Goal: Information Seeking & Learning: Learn about a topic

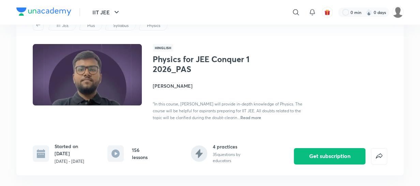
scroll to position [62, 0]
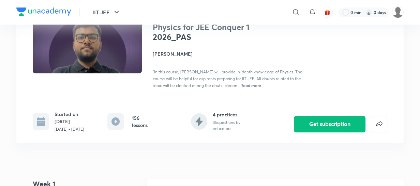
click at [113, 123] on rect at bounding box center [115, 121] width 16 height 16
click at [121, 124] on rect at bounding box center [115, 121] width 16 height 16
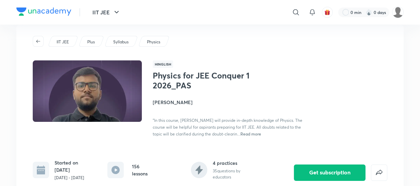
scroll to position [0, 0]
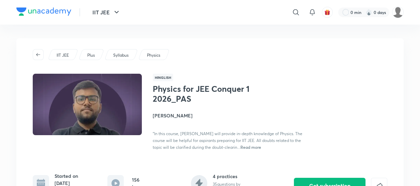
click at [110, 107] on img at bounding box center [87, 104] width 111 height 63
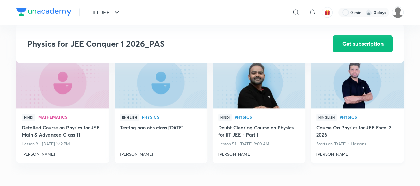
scroll to position [837, 0]
